Goal: Navigation & Orientation: Find specific page/section

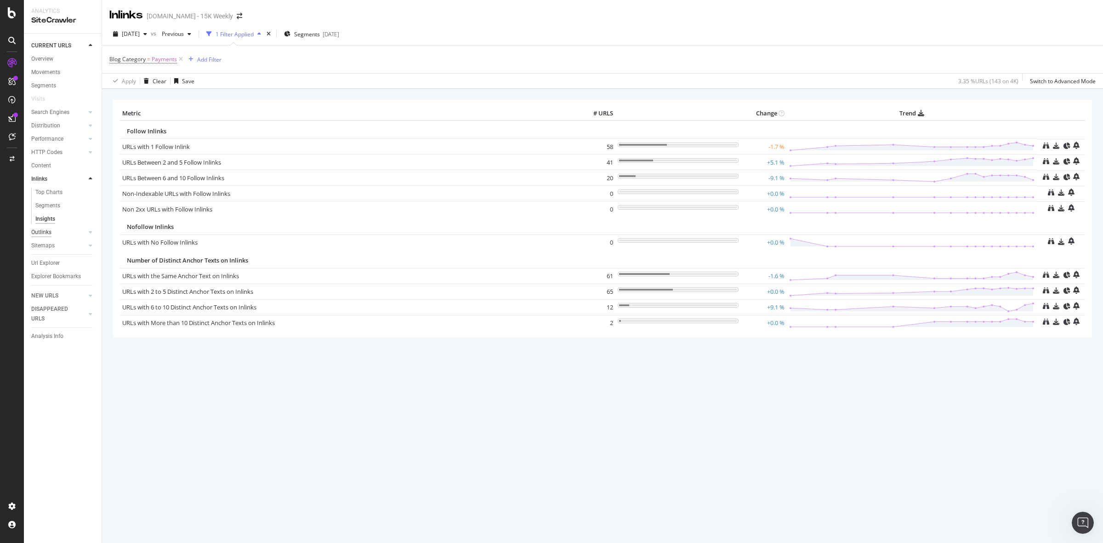
click at [47, 233] on div "Outlinks" at bounding box center [41, 233] width 20 height 10
